Goal: Task Accomplishment & Management: Use online tool/utility

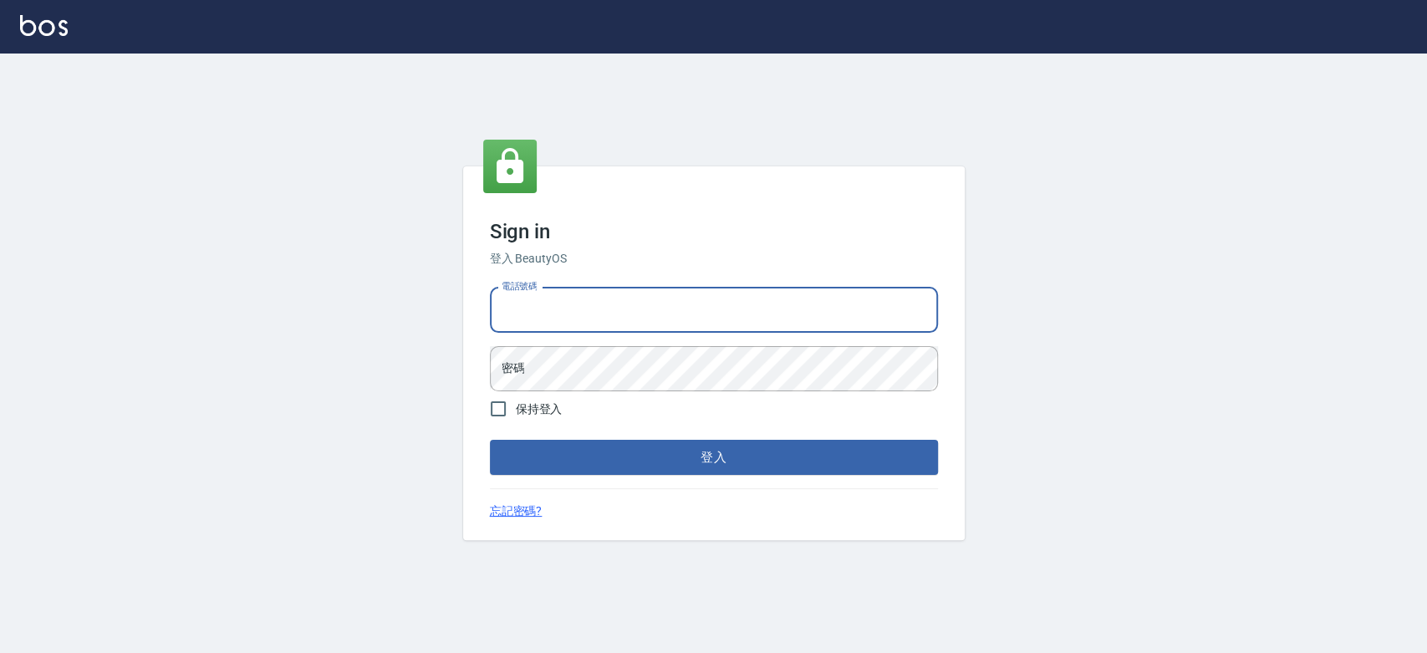
click at [713, 321] on input "電話號碼" at bounding box center [714, 310] width 448 height 45
type input "0900000991"
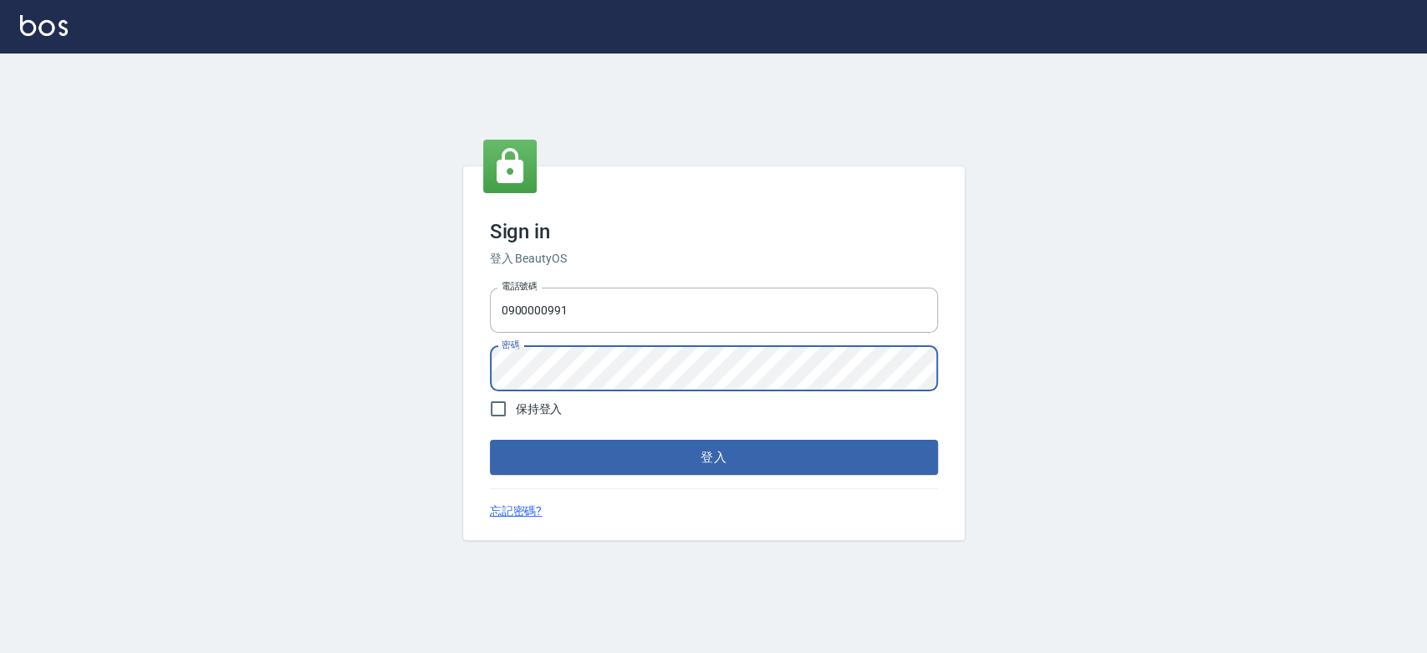
click at [490, 440] on button "登入" at bounding box center [714, 457] width 448 height 35
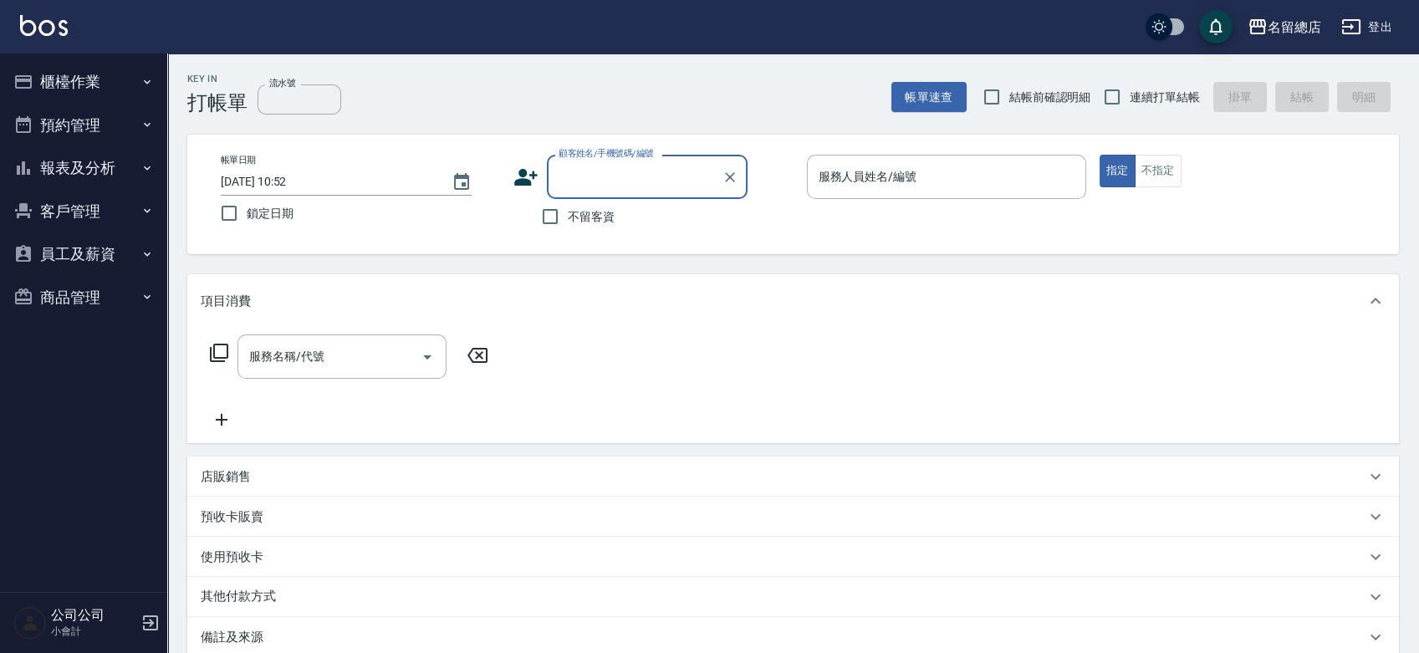
click at [127, 95] on button "櫃檯作業" at bounding box center [84, 81] width 154 height 43
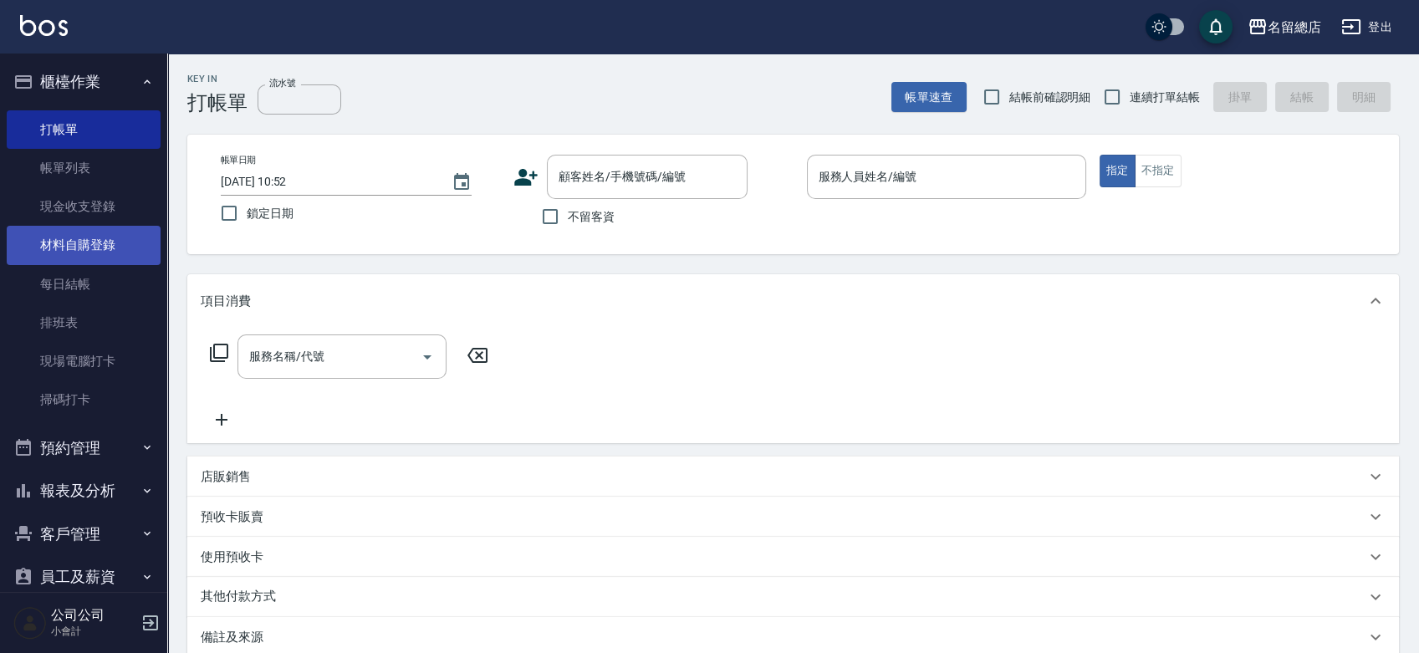
click at [110, 254] on link "材料自購登錄" at bounding box center [84, 245] width 154 height 38
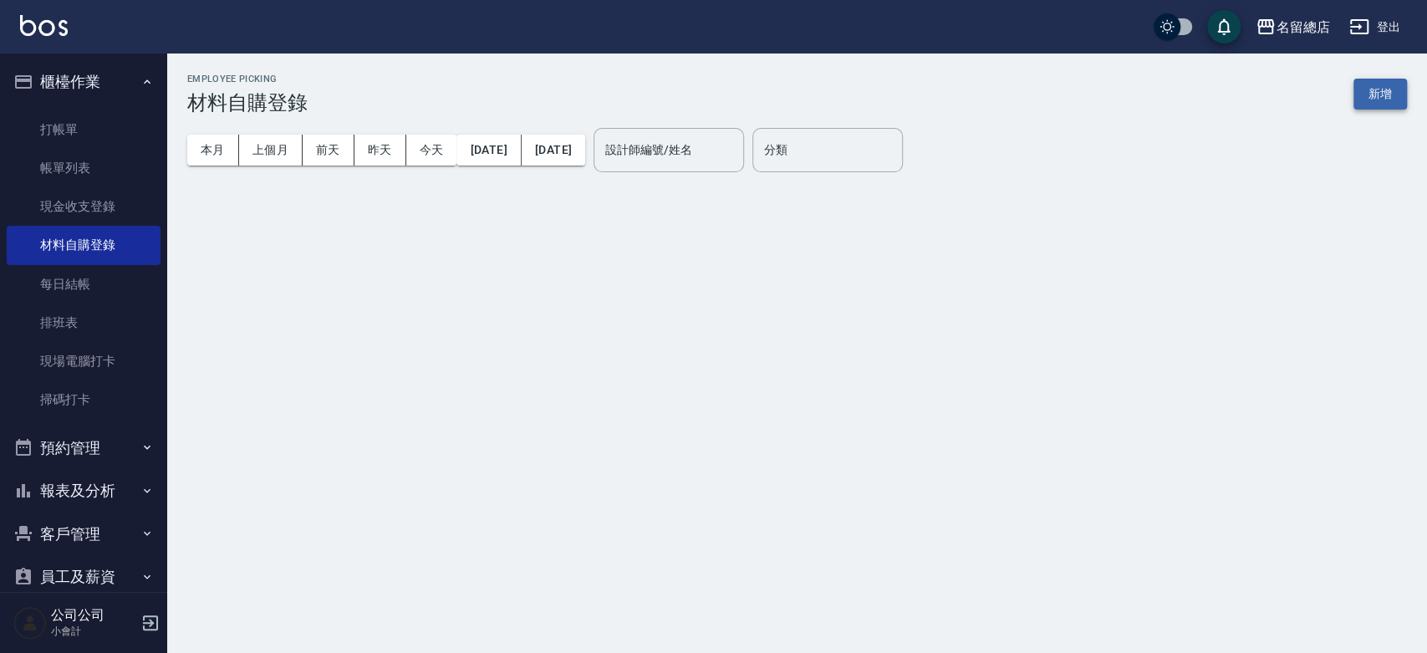
click at [1378, 91] on button "新增" at bounding box center [1380, 94] width 54 height 31
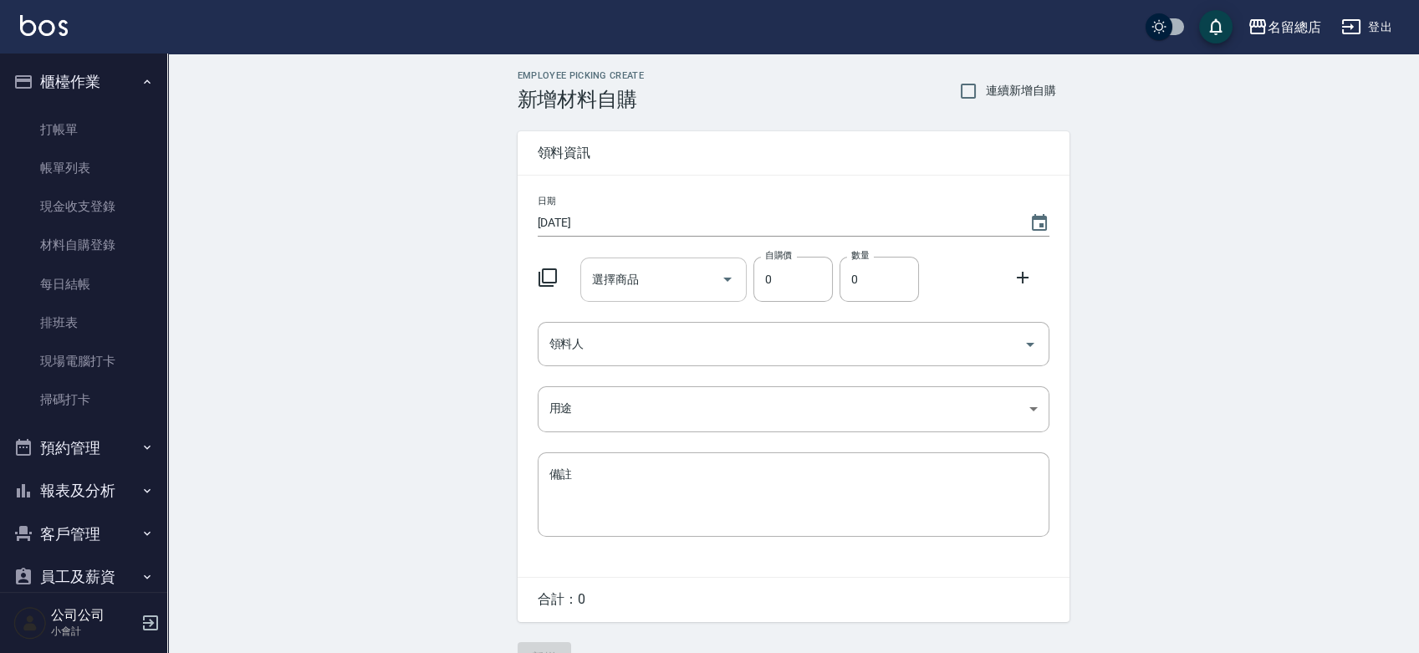
click at [693, 283] on input "選擇商品" at bounding box center [651, 279] width 126 height 29
type input "x"
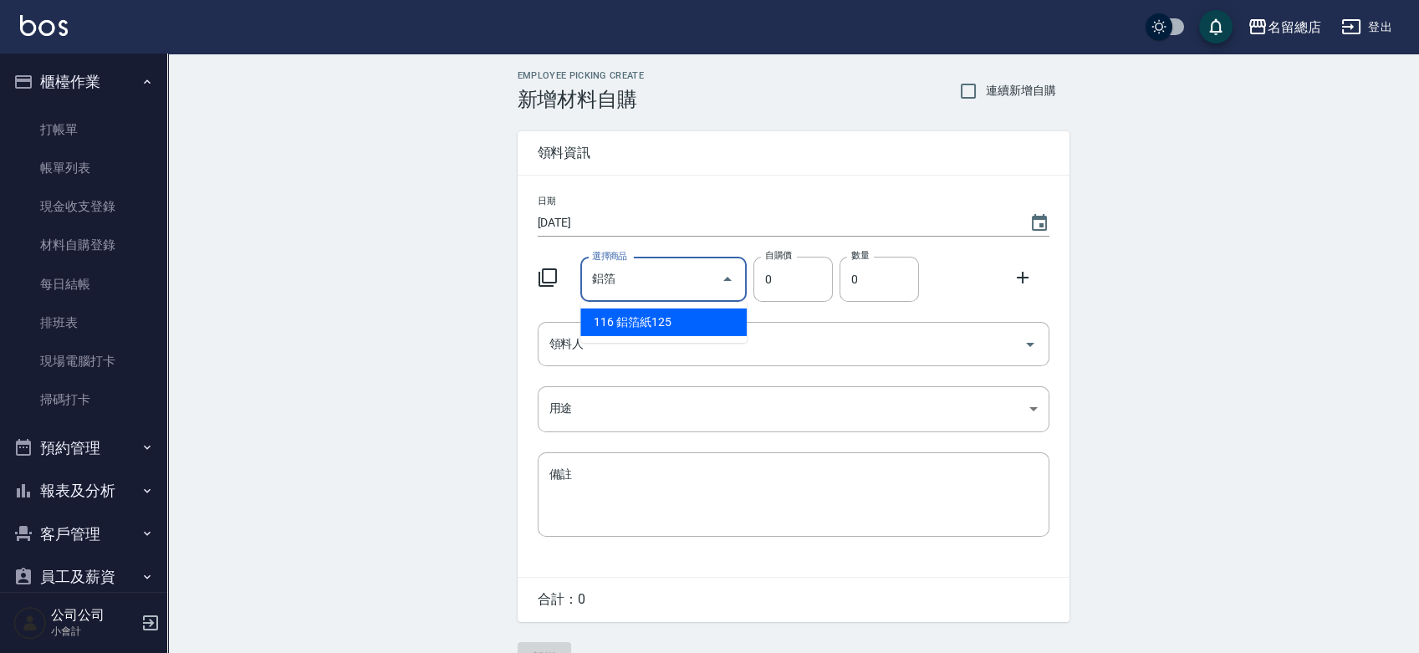
click at [602, 320] on li "116 鋁箔紙125" at bounding box center [663, 322] width 166 height 28
type input "鋁箔紙125"
type input "135"
type input "1"
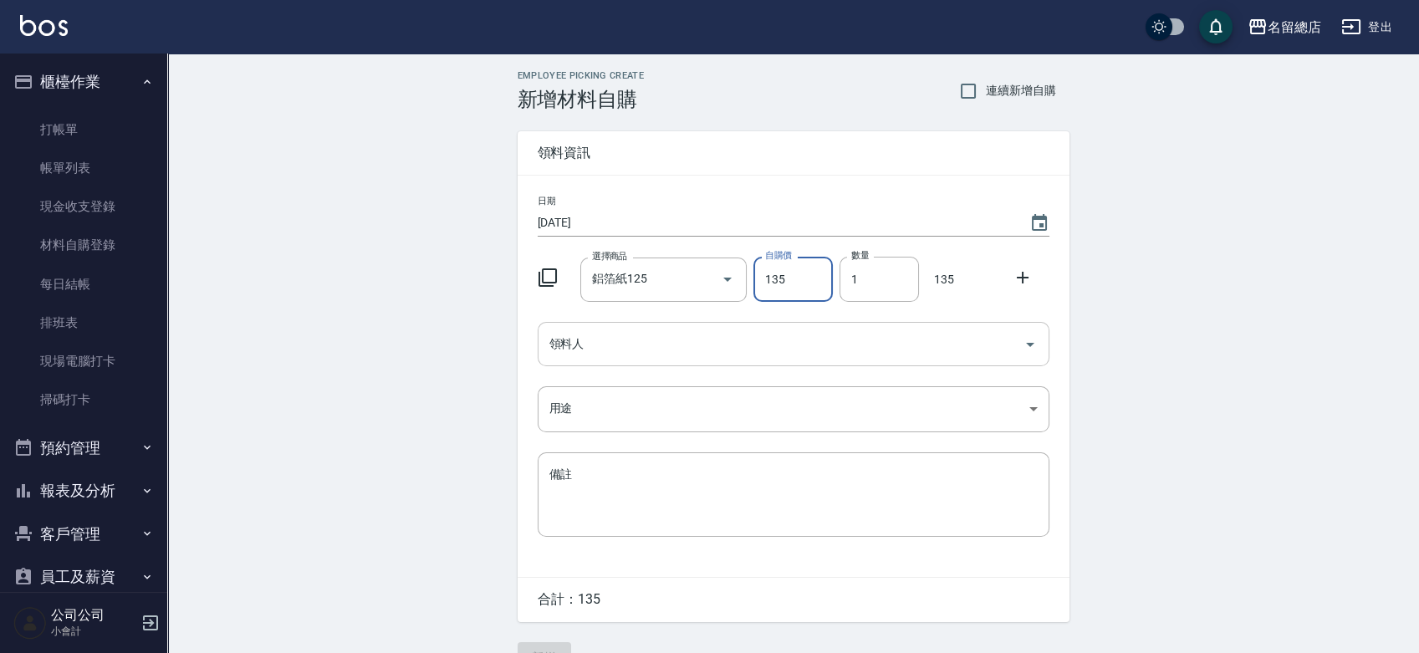
click at [694, 350] on input "領料人" at bounding box center [780, 343] width 471 height 29
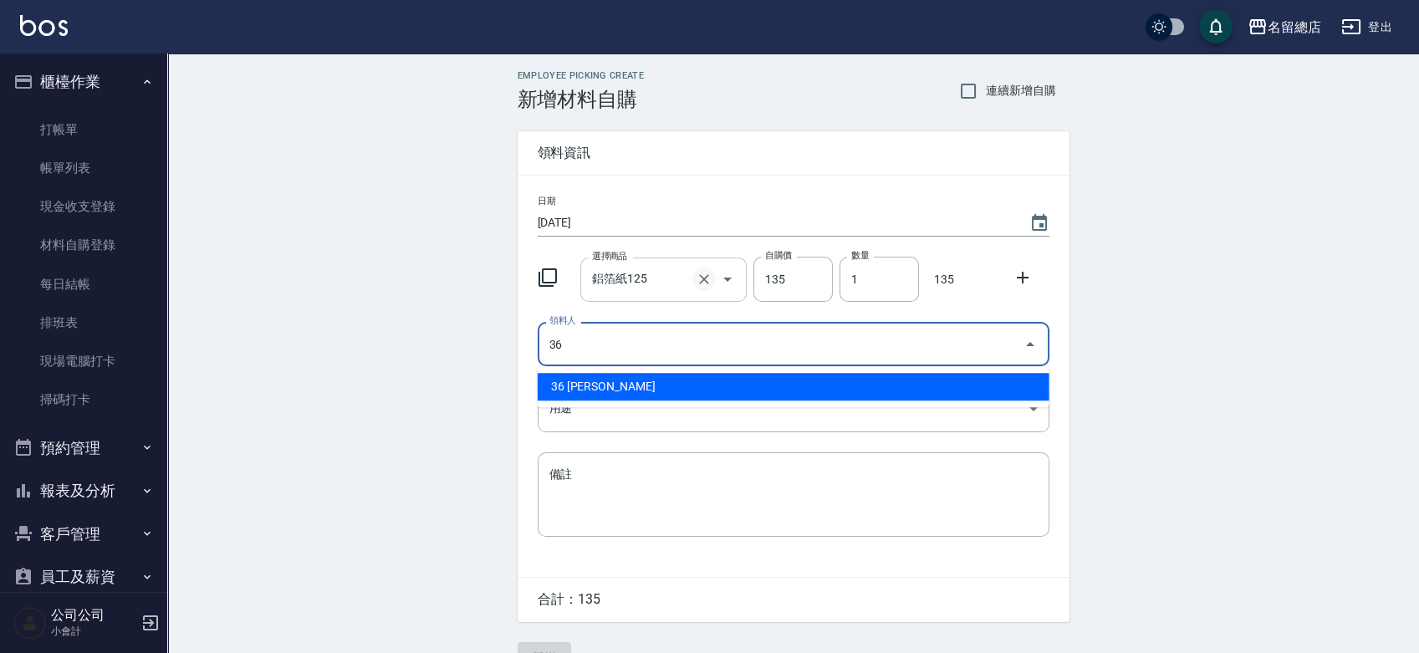
type input "36 [PERSON_NAME]"
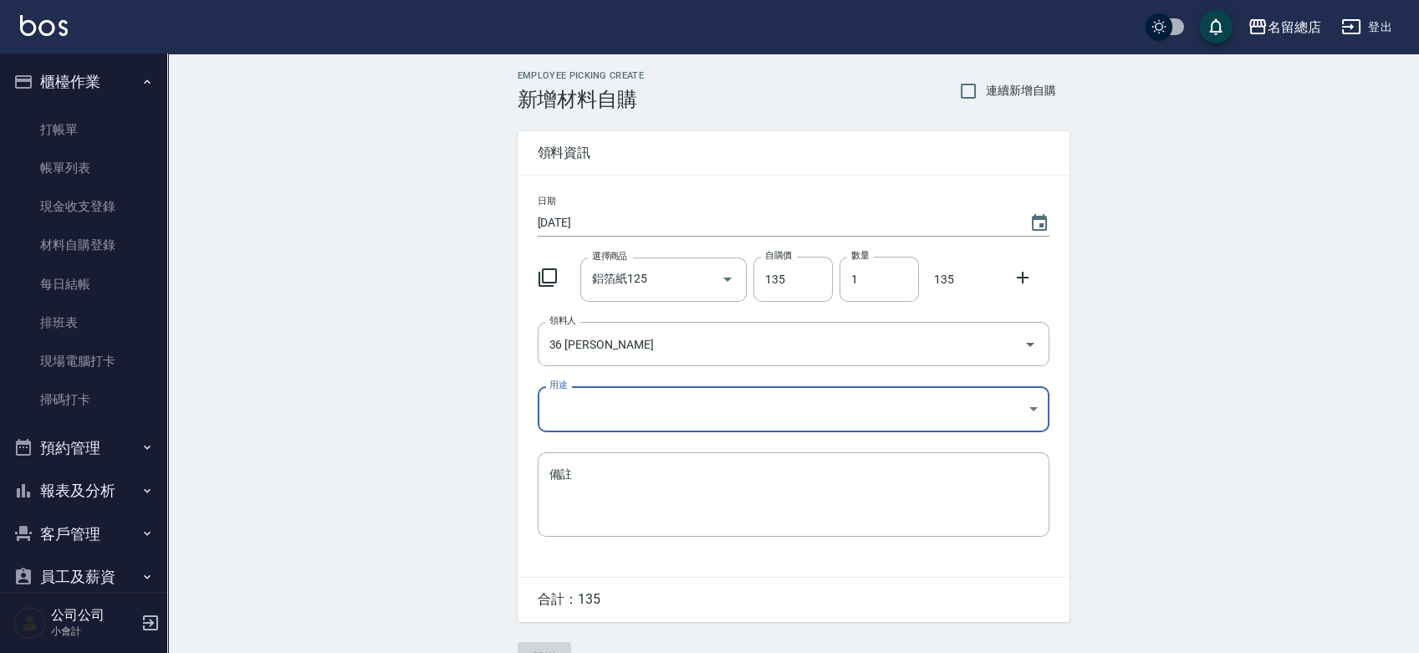
click at [698, 419] on body "名留總店 登出 櫃檯作業 打帳單 帳單列表 現金收支登錄 材料自購登錄 每日結帳 排班表 現場電腦打卡 掃碼打卡 預約管理 預約管理 單日預約紀錄 單週預約紀…" at bounding box center [709, 344] width 1419 height 689
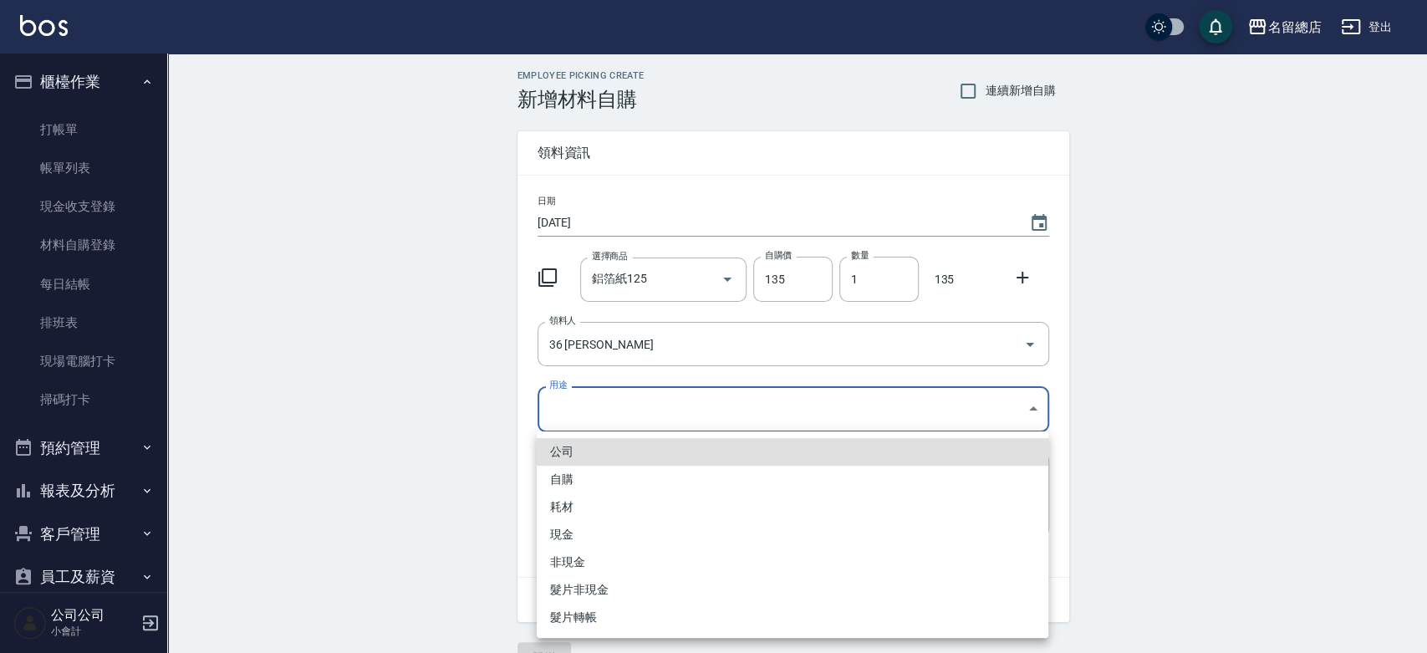
click at [663, 471] on li "自購" at bounding box center [793, 480] width 512 height 28
type input "自購"
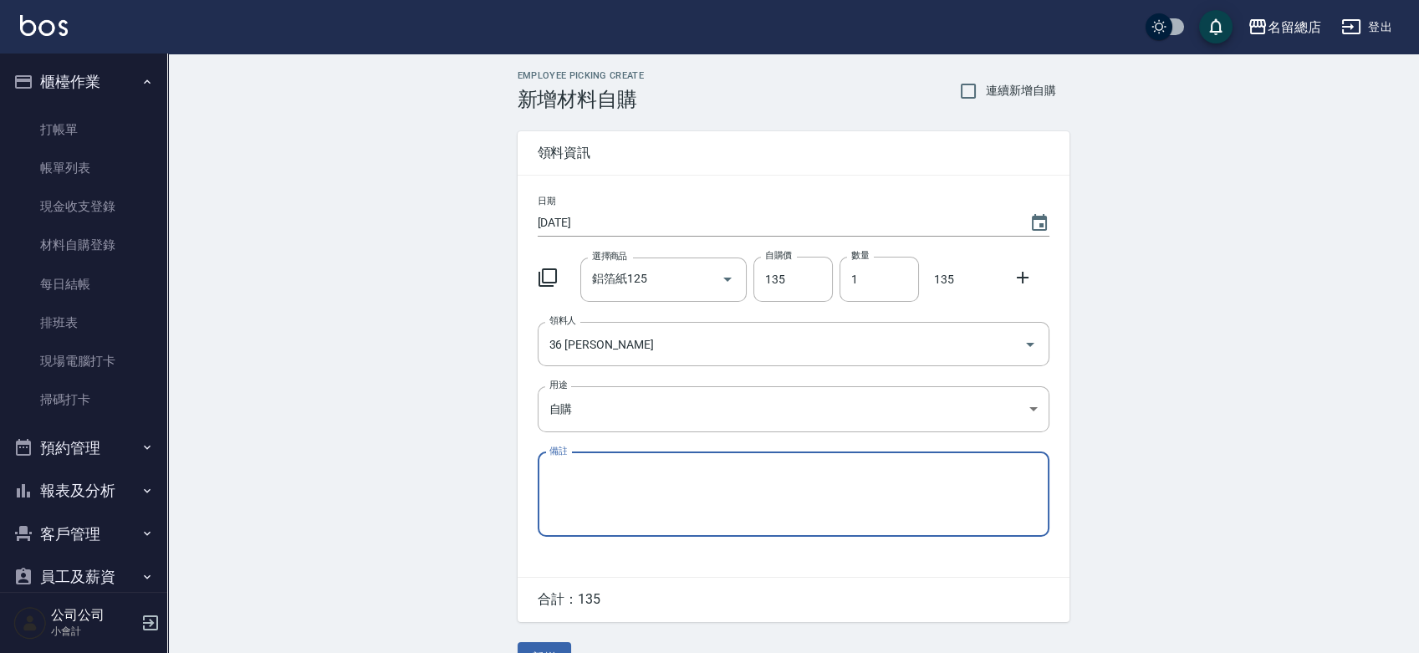
click at [432, 520] on div "Employee Picking Create 新增材料自購 連續新增自購 領料資訊 日期 [DATE] 選擇商品 鋁箔紙125 選擇商品 自購價 135 自…" at bounding box center [792, 371] width 1251 height 635
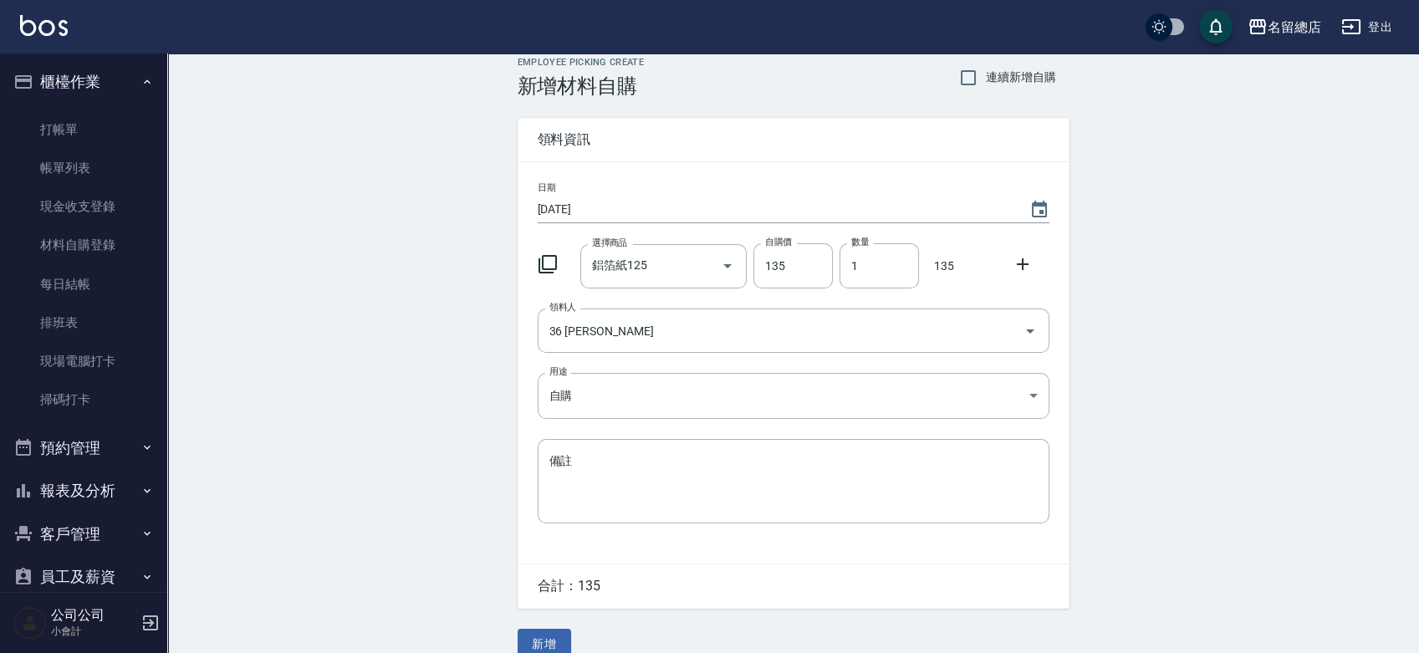
scroll to position [37, 0]
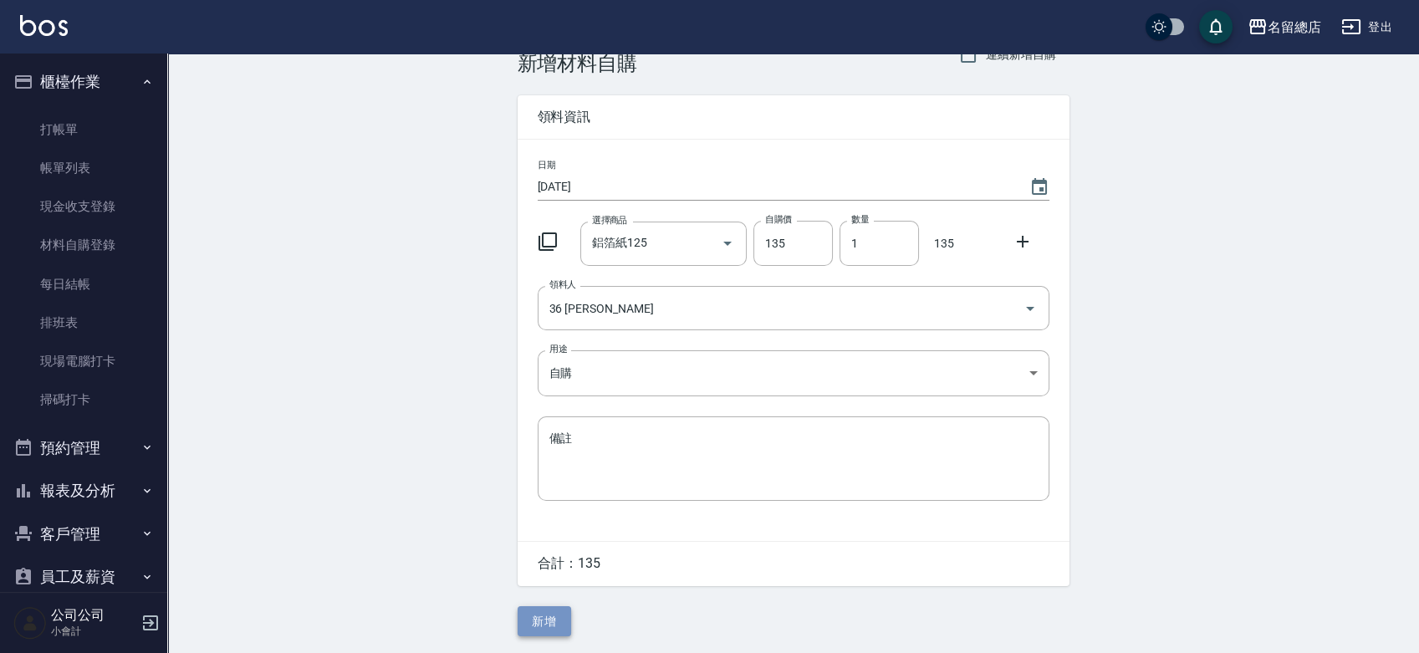
click at [533, 620] on button "新增" at bounding box center [544, 621] width 54 height 31
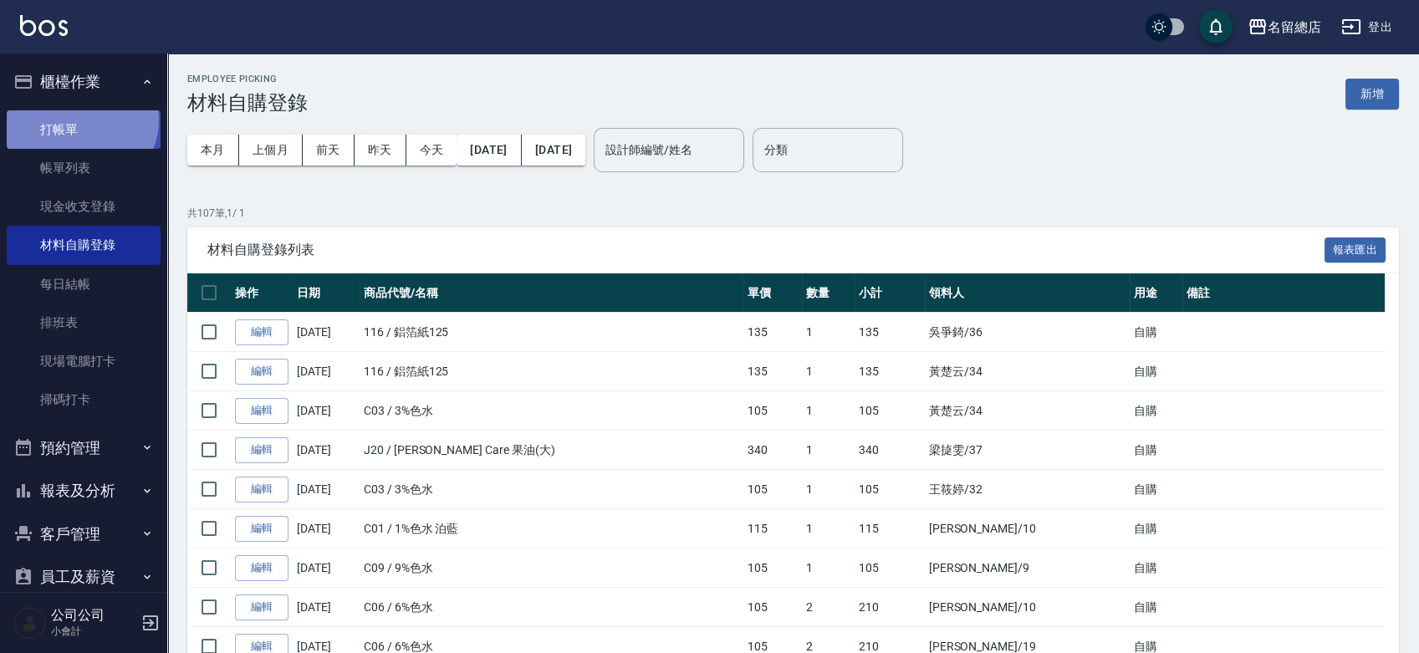
click at [79, 120] on link "打帳單" at bounding box center [84, 129] width 154 height 38
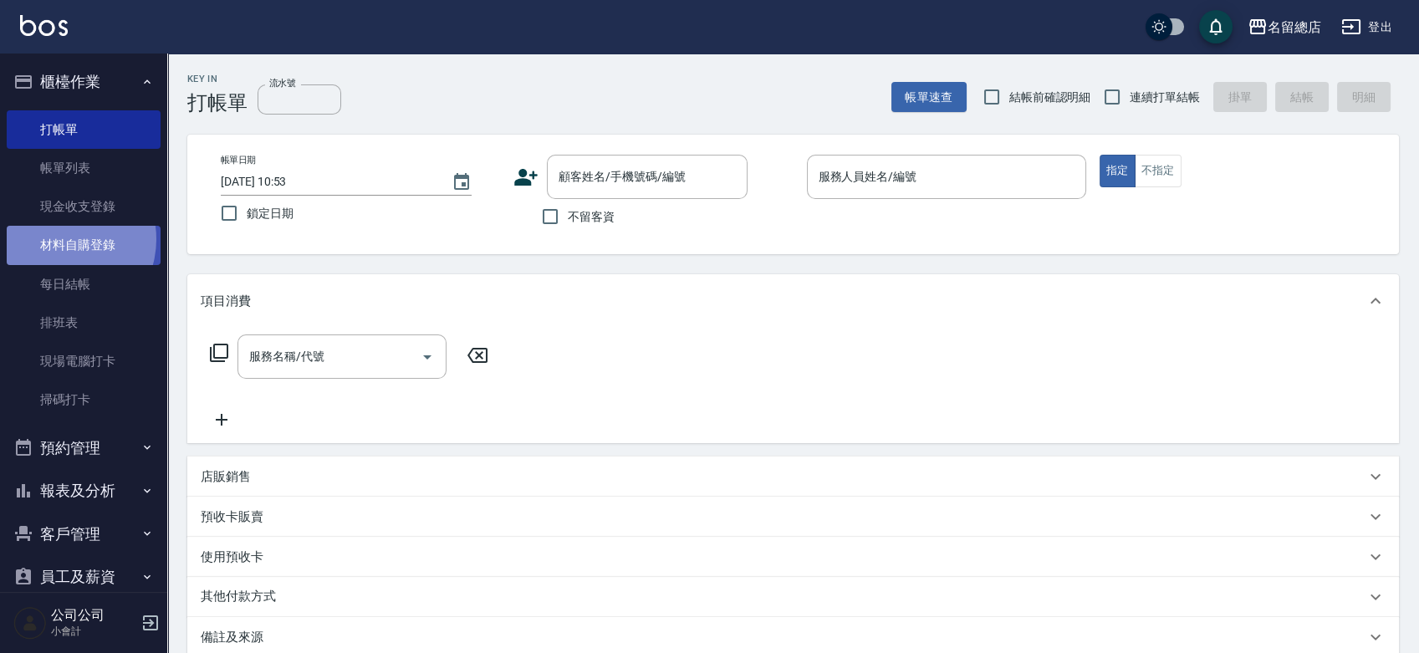
click at [59, 240] on link "材料自購登錄" at bounding box center [84, 245] width 154 height 38
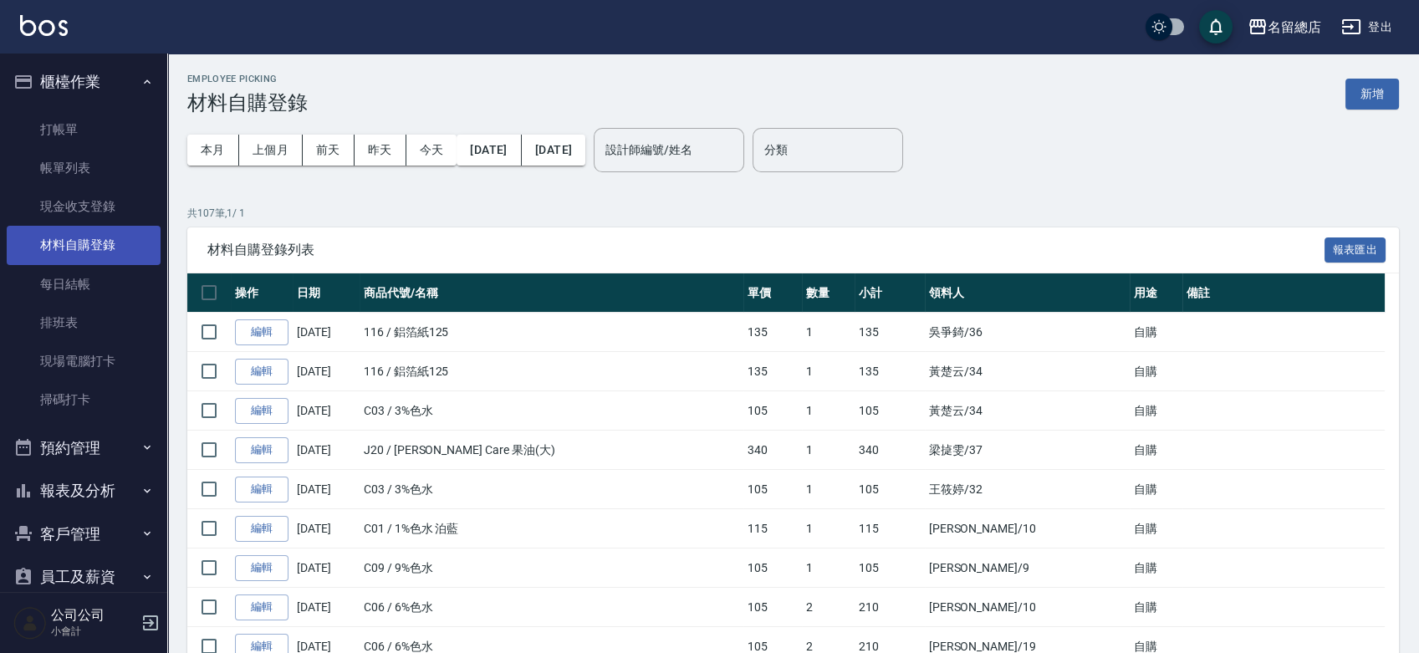
click at [59, 242] on link "材料自購登錄" at bounding box center [84, 245] width 154 height 38
click at [1358, 93] on button "新增" at bounding box center [1372, 94] width 54 height 31
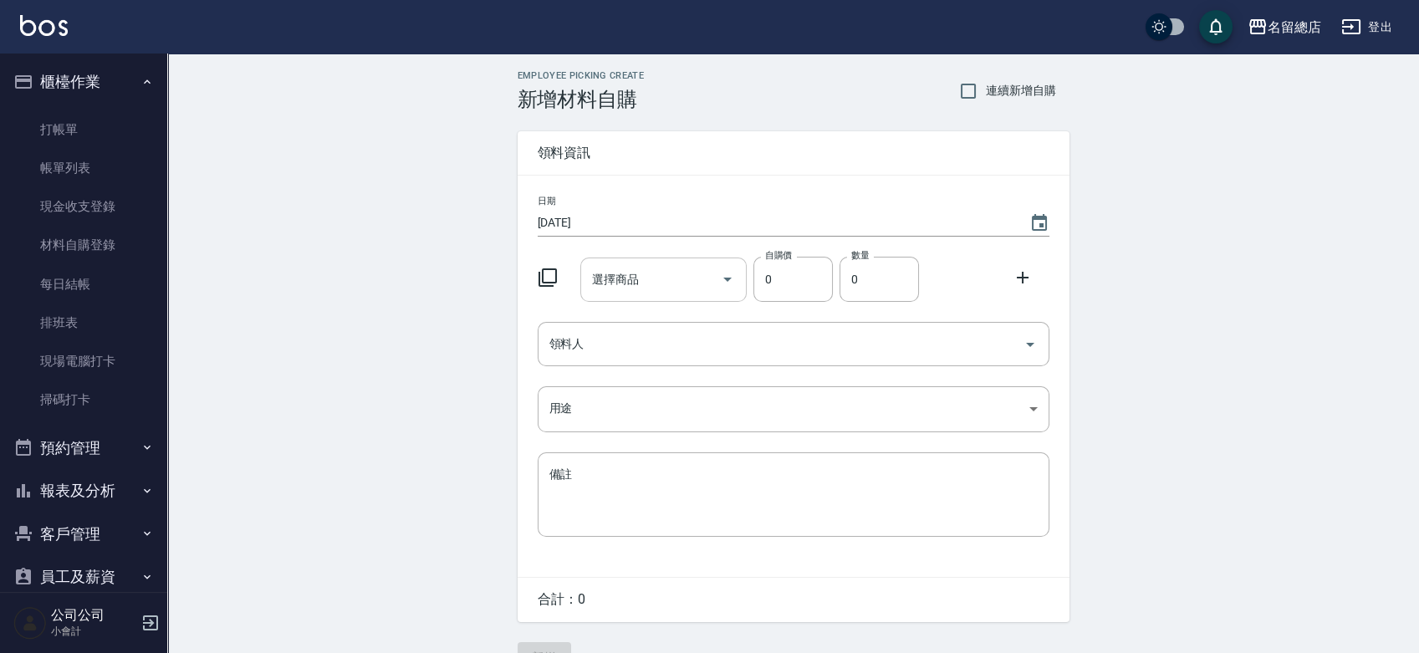
click at [655, 283] on input "選擇商品" at bounding box center [651, 279] width 126 height 29
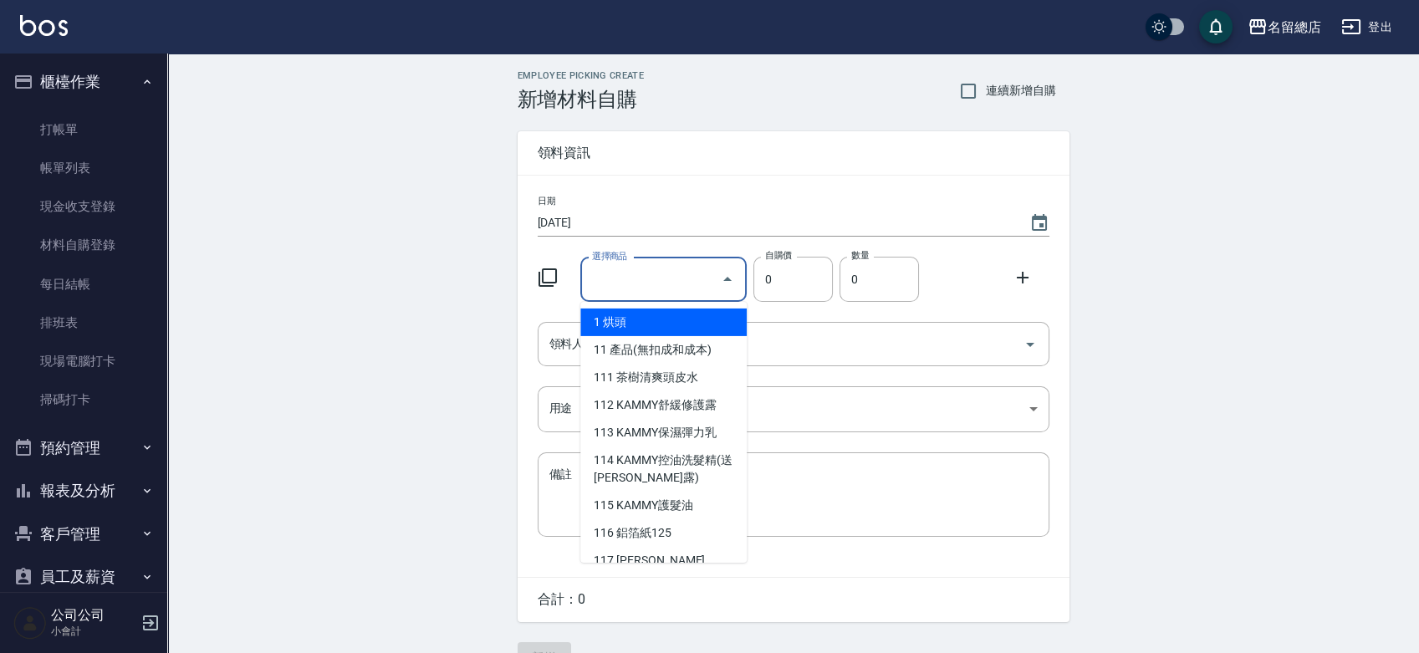
type input "手套"
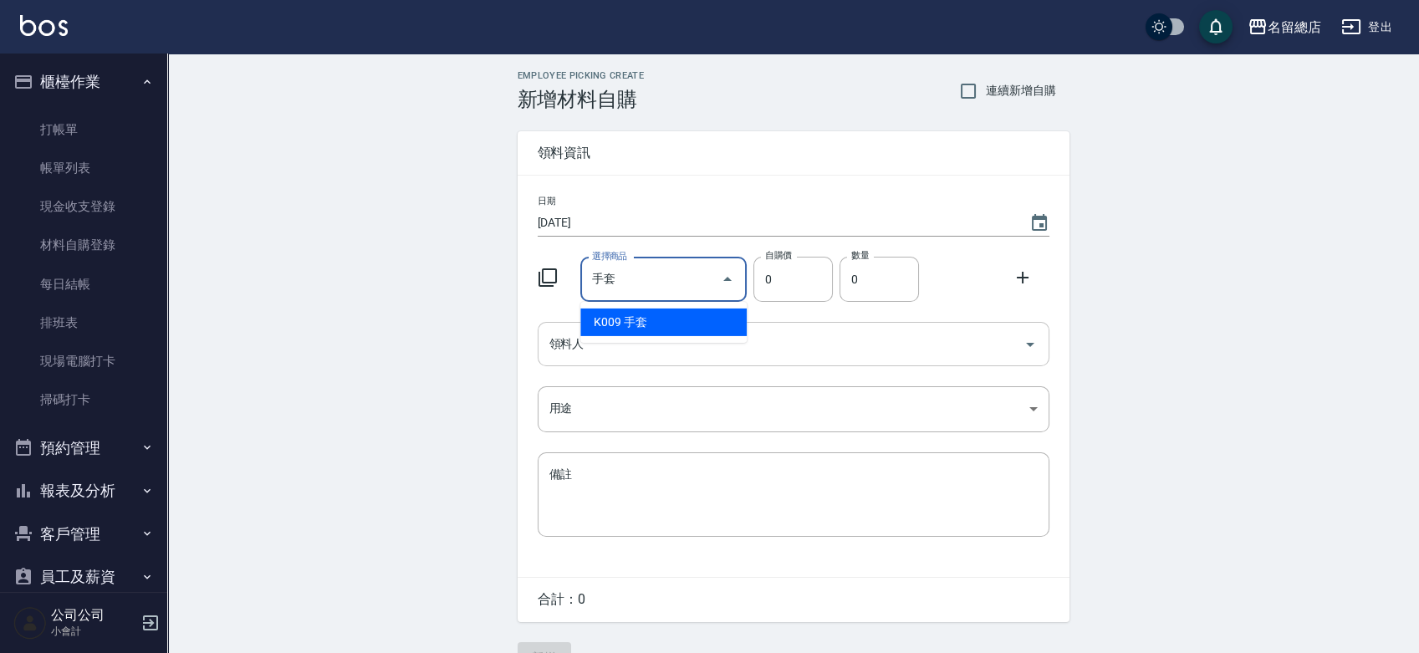
click at [635, 323] on li "K009 手套" at bounding box center [663, 322] width 166 height 28
type input "20"
type input "1"
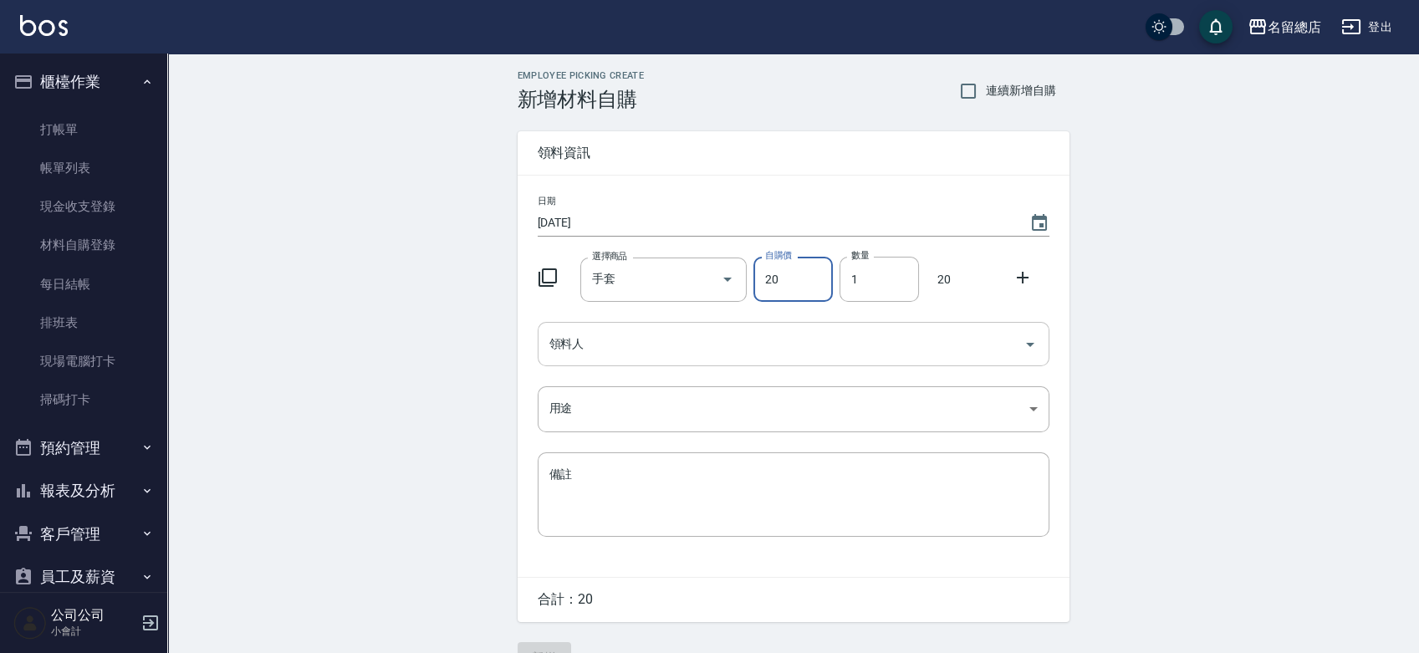
drag, startPoint x: 629, startPoint y: 344, endPoint x: 630, endPoint y: 360, distance: 16.8
click at [629, 344] on input "領料人" at bounding box center [780, 343] width 471 height 29
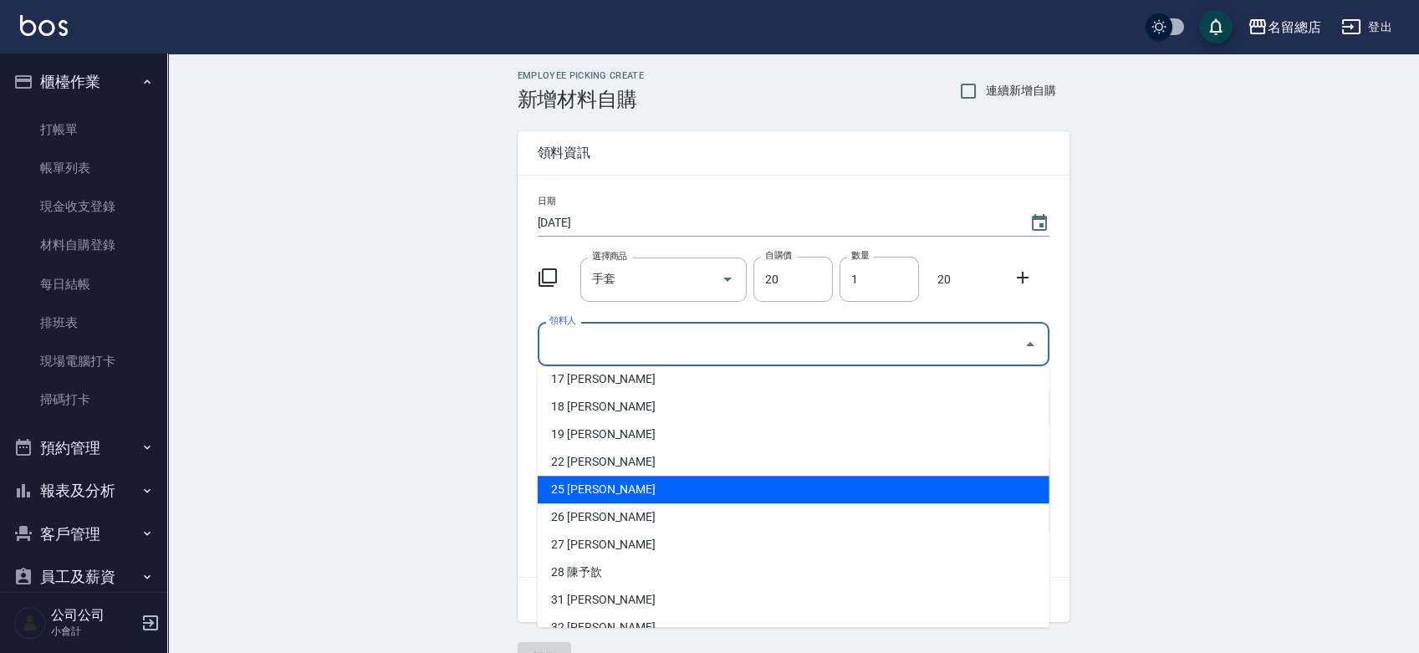
scroll to position [464, 0]
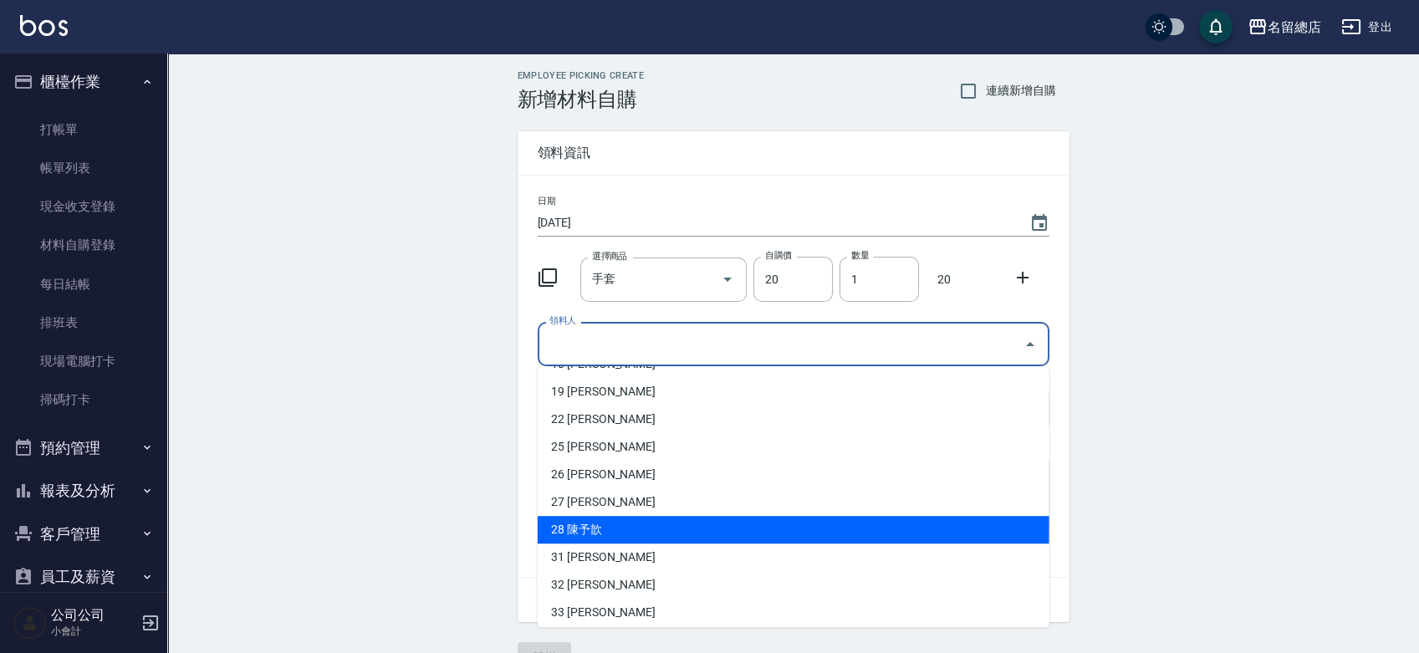
click at [594, 532] on li "28 陳予歆" at bounding box center [794, 530] width 512 height 28
type input "陳予歆"
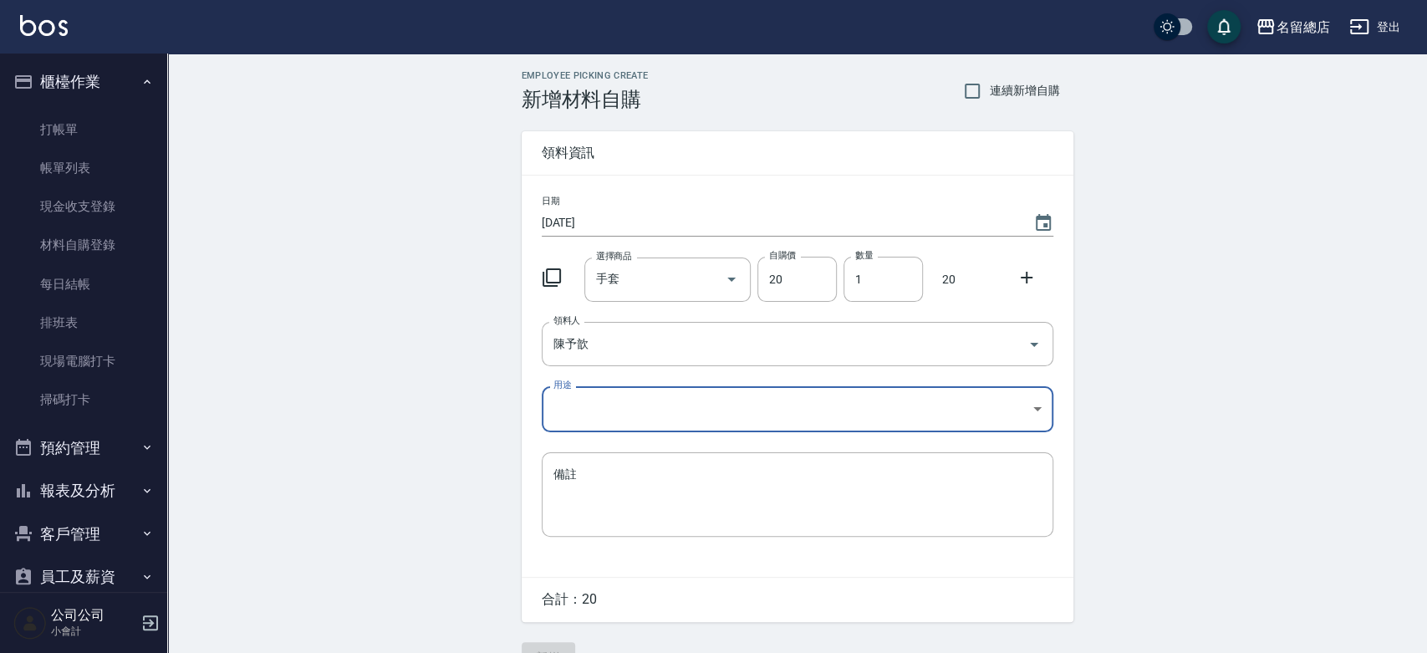
click at [619, 408] on body "名留總店 登出 櫃檯作業 打帳單 帳單列表 現金收支登錄 材料自購登錄 每日結帳 排班表 現場電腦打卡 掃碼打卡 預約管理 預約管理 單日預約紀錄 單週預約紀…" at bounding box center [713, 344] width 1427 height 689
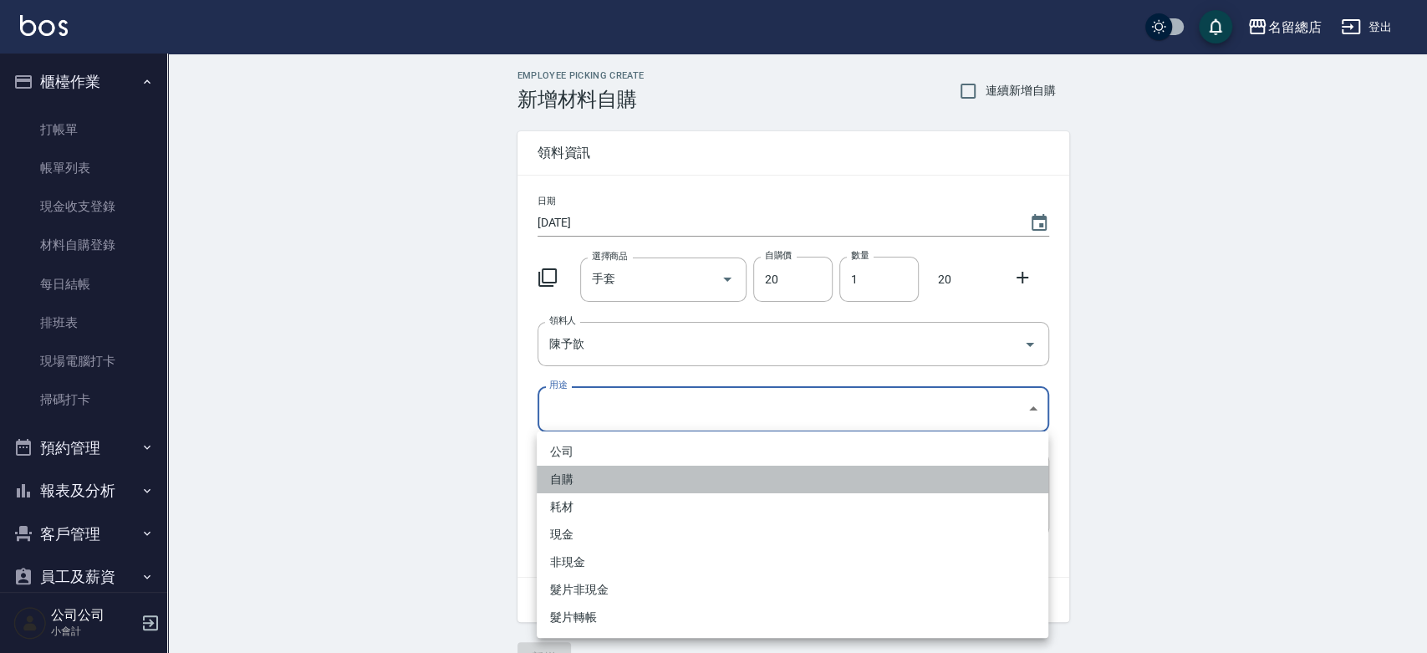
click at [594, 487] on li "自購" at bounding box center [793, 480] width 512 height 28
type input "自購"
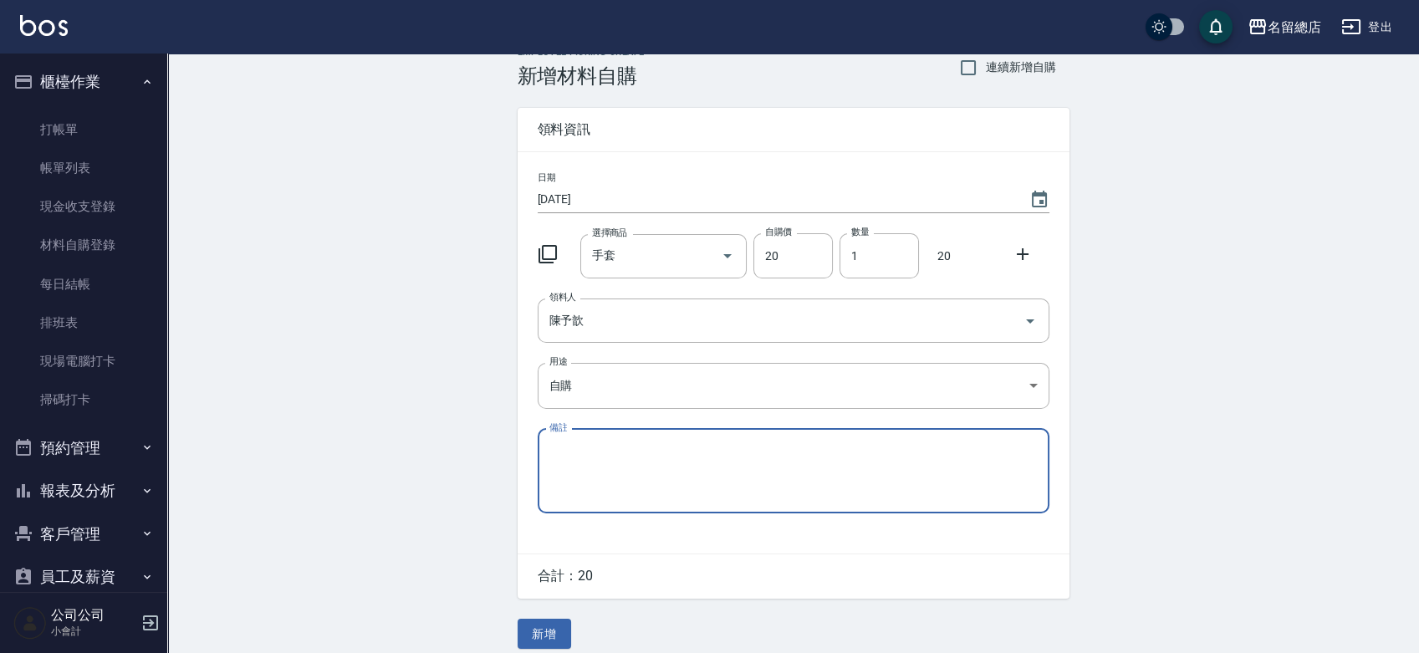
scroll to position [37, 0]
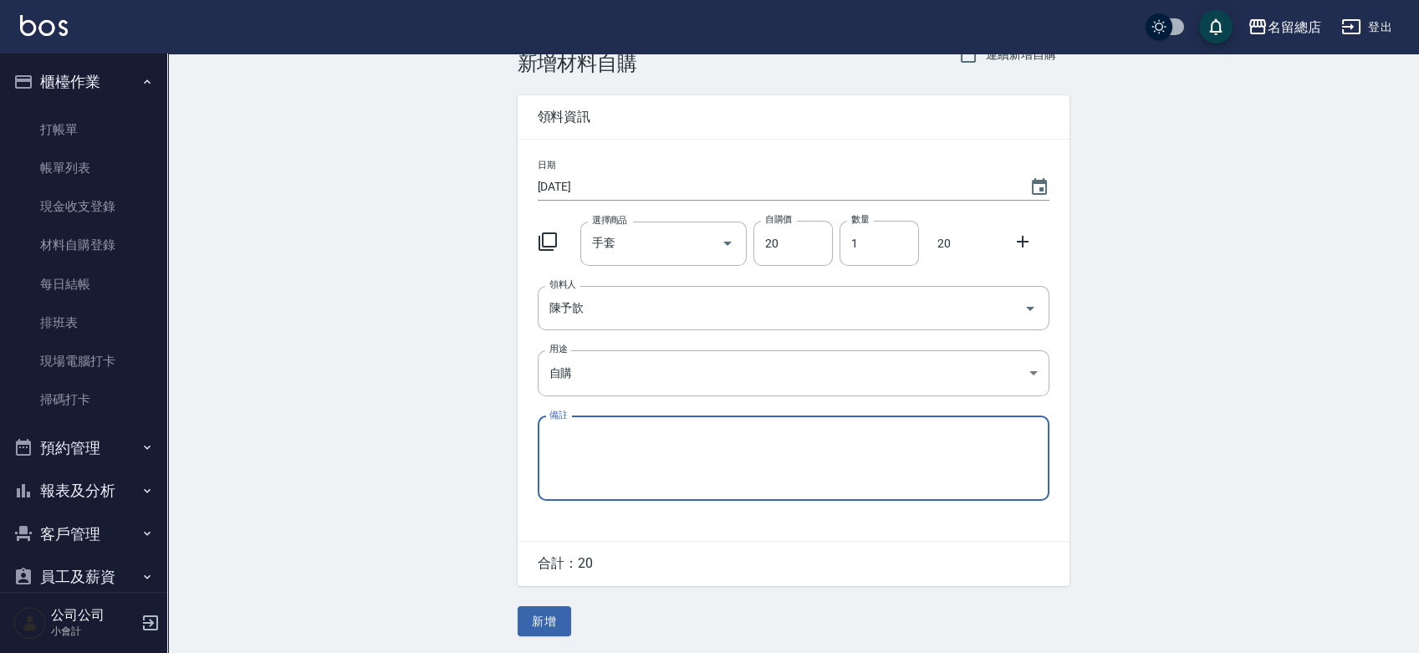
click at [550, 617] on button "新增" at bounding box center [544, 621] width 54 height 31
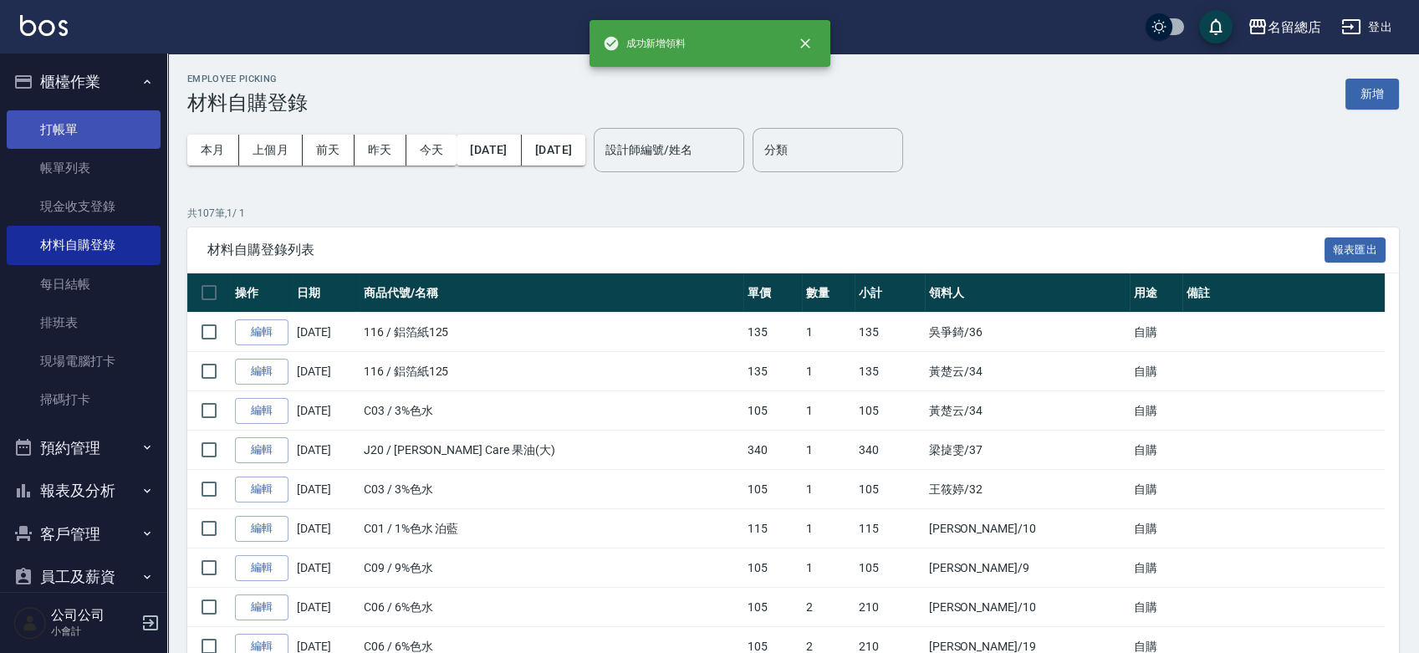
click at [74, 127] on link "打帳單" at bounding box center [84, 129] width 154 height 38
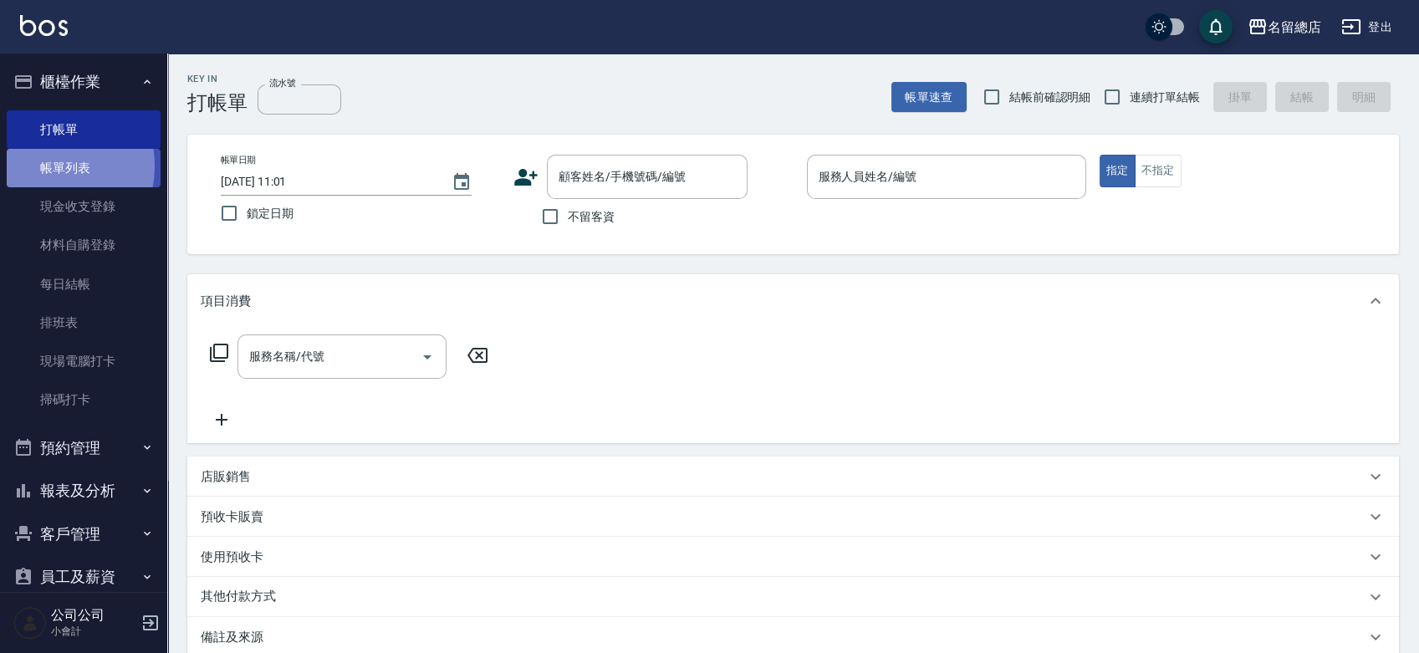
click at [40, 166] on link "帳單列表" at bounding box center [84, 168] width 154 height 38
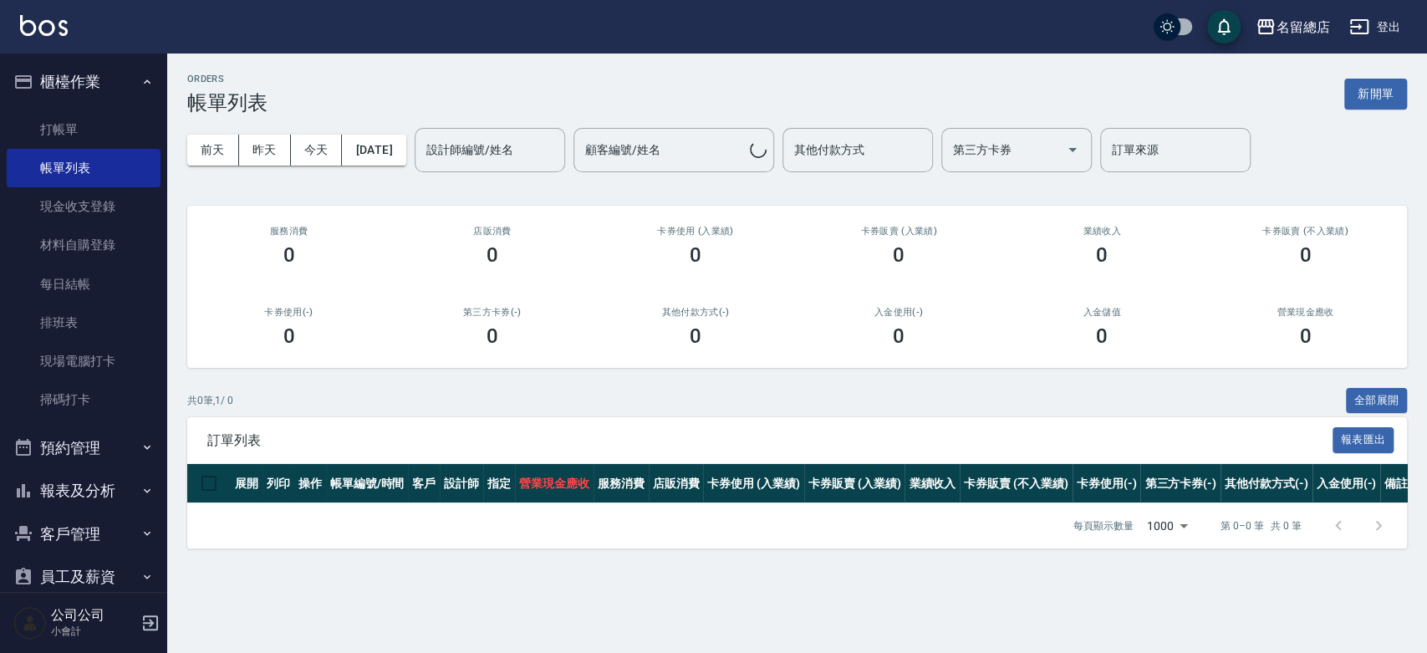
click at [833, 142] on input "其他付款方式" at bounding box center [857, 149] width 135 height 29
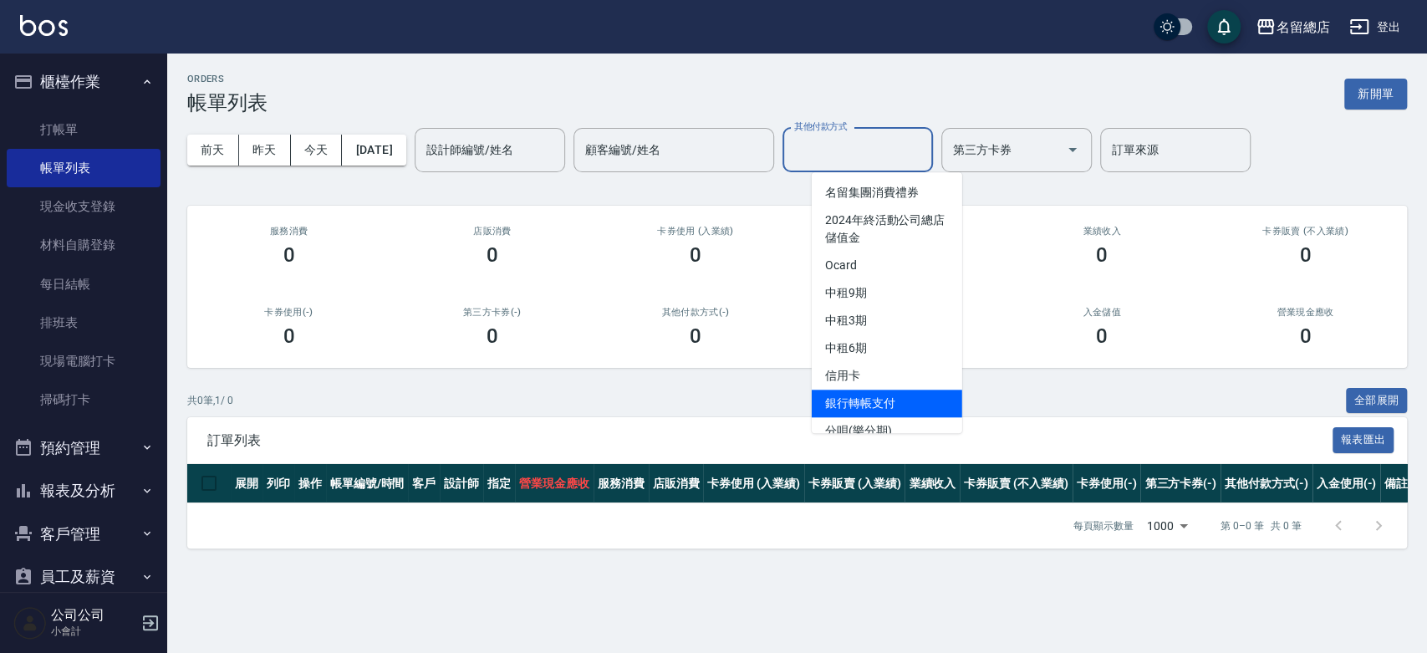
click at [856, 400] on span "銀行轉帳支付" at bounding box center [887, 404] width 150 height 28
type input "銀行轉帳支付"
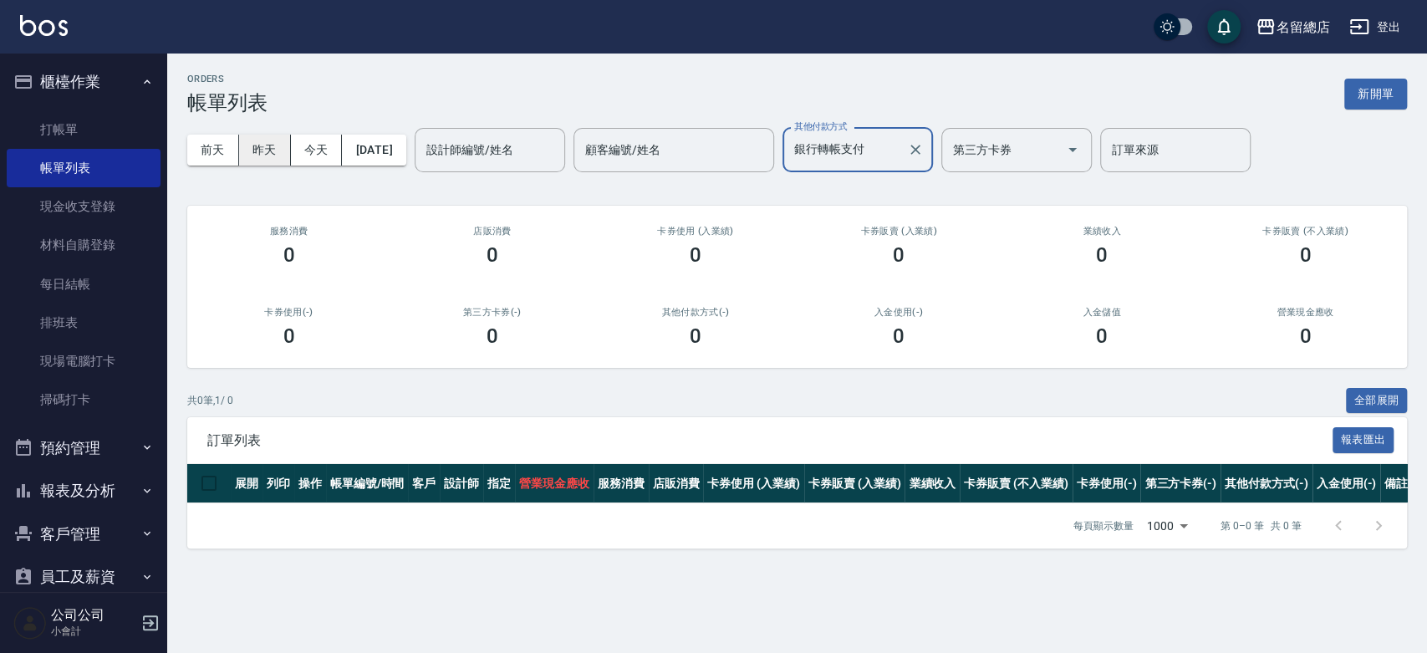
click at [248, 145] on button "昨天" at bounding box center [265, 150] width 52 height 31
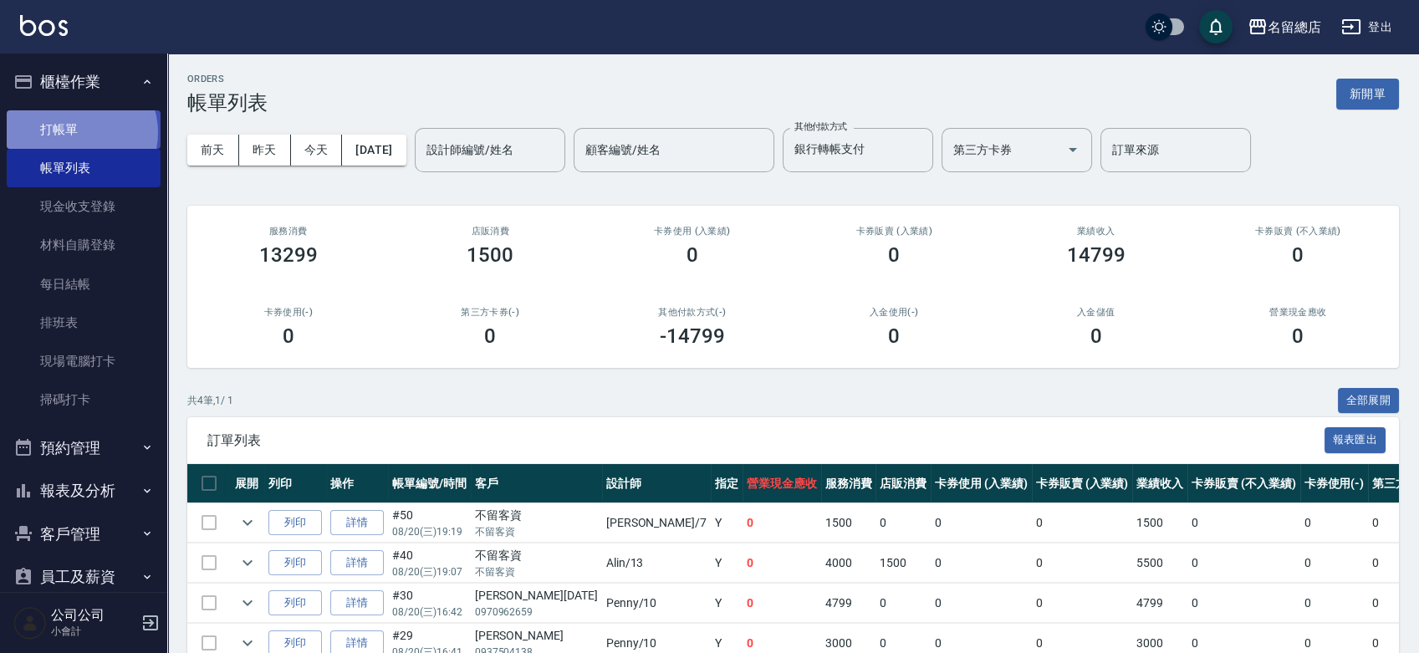
click at [82, 134] on link "打帳單" at bounding box center [84, 129] width 154 height 38
